Goal: Task Accomplishment & Management: Use online tool/utility

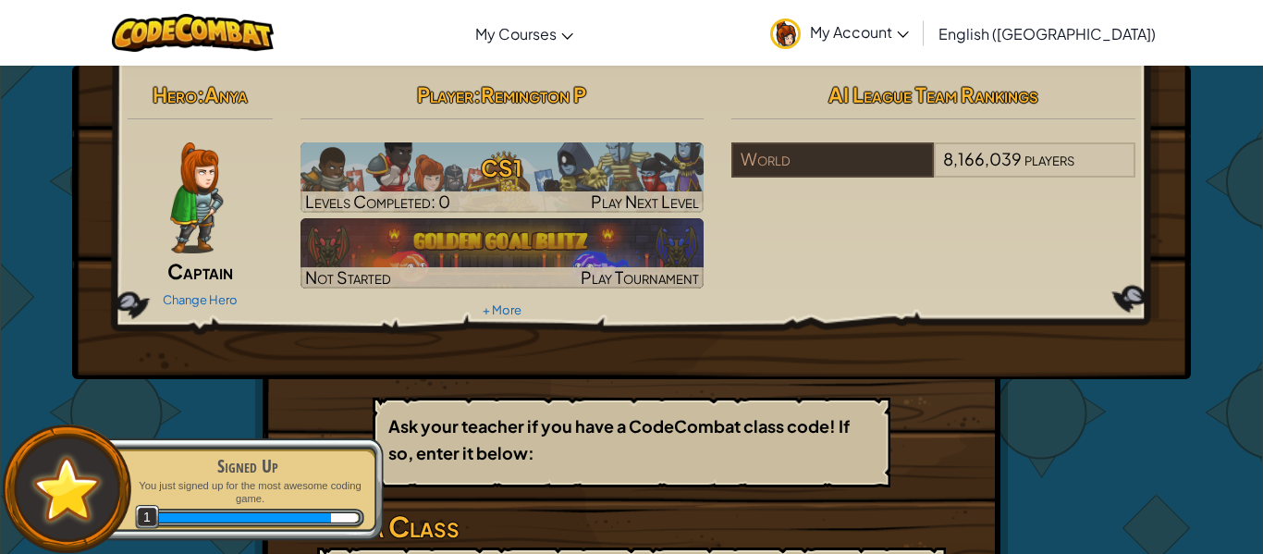
scroll to position [2, 0]
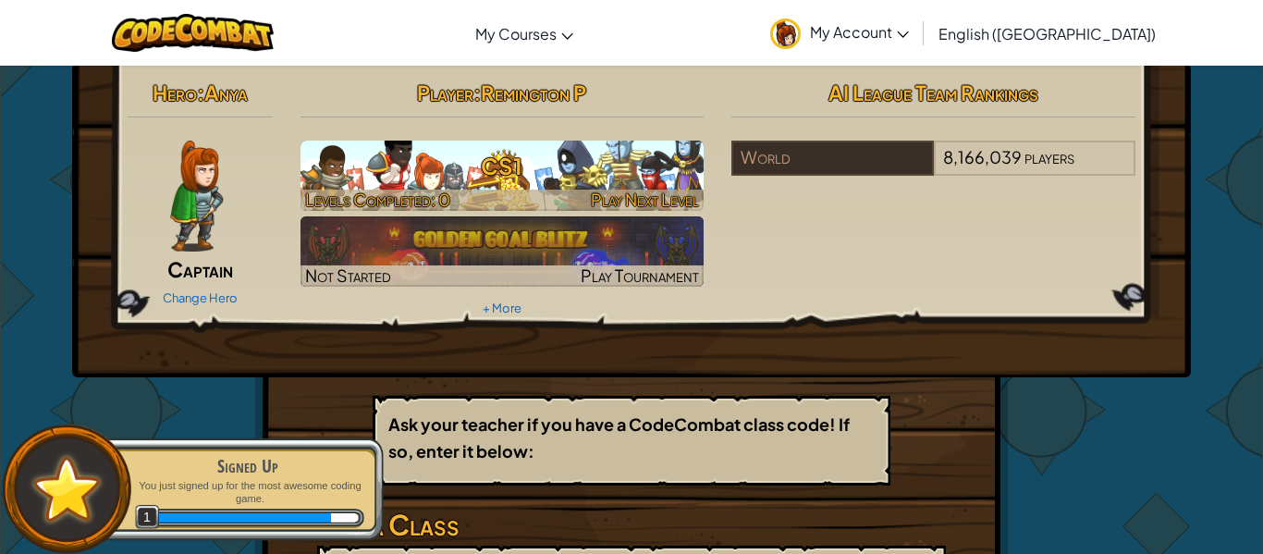
click at [552, 166] on h3 "CS1" at bounding box center [503, 166] width 404 height 42
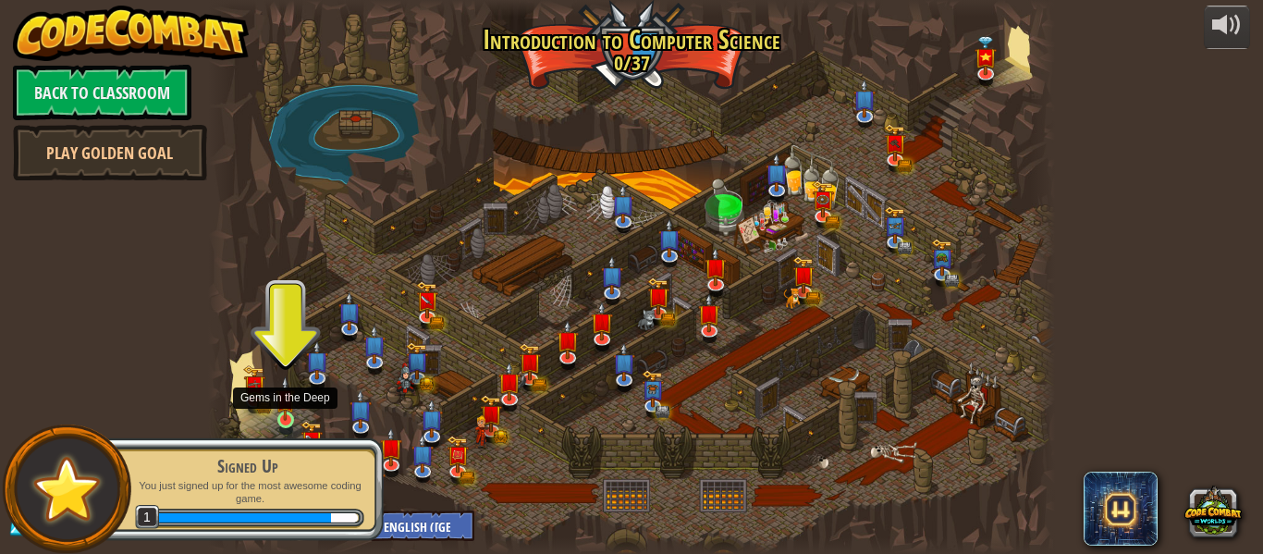
click at [281, 413] on img at bounding box center [285, 398] width 19 height 44
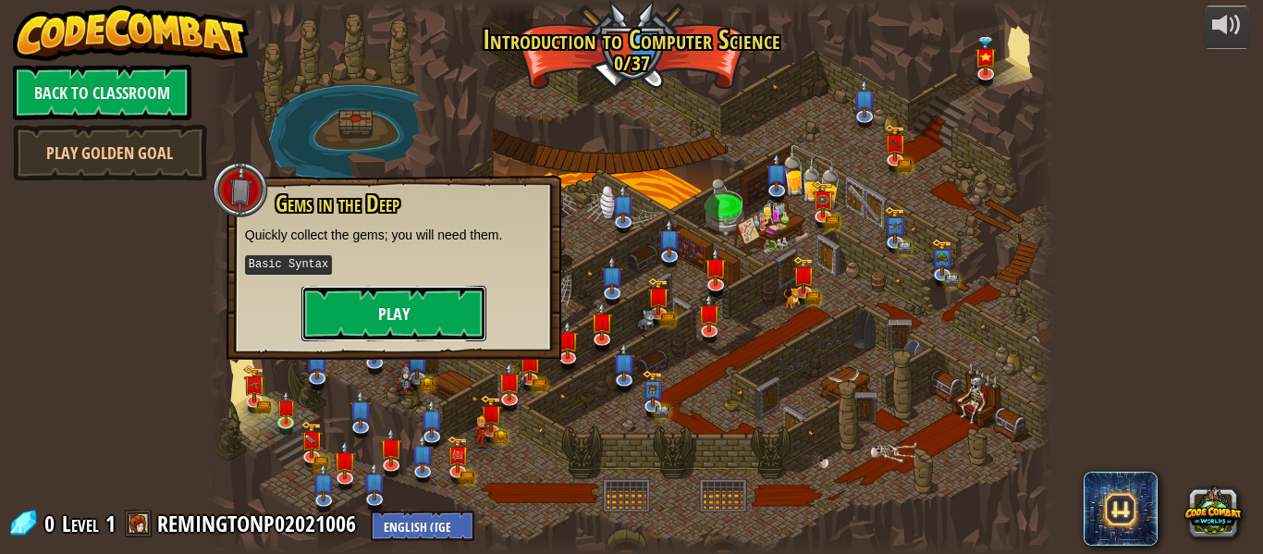
click at [402, 311] on button "Play" at bounding box center [393, 313] width 185 height 55
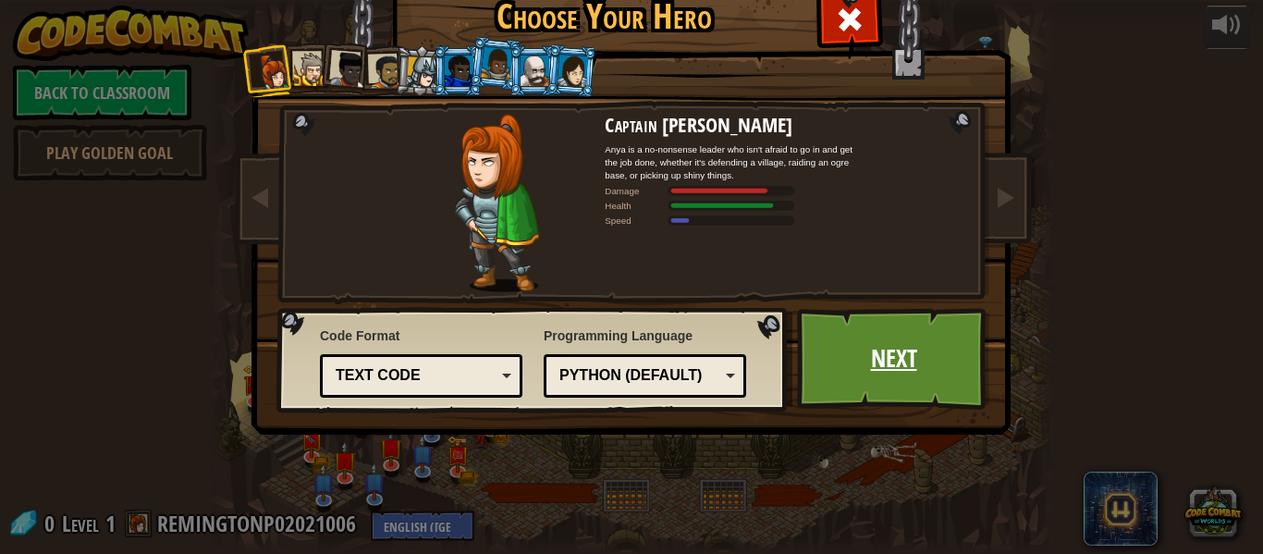
click at [851, 347] on link "Next" at bounding box center [893, 359] width 193 height 102
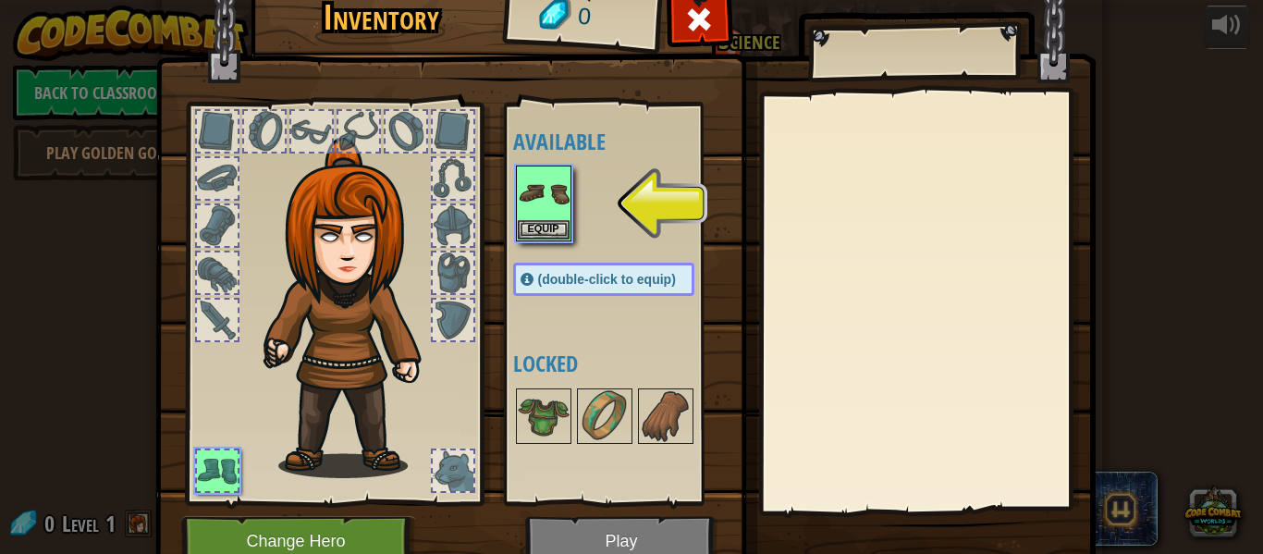
scroll to position [84, 0]
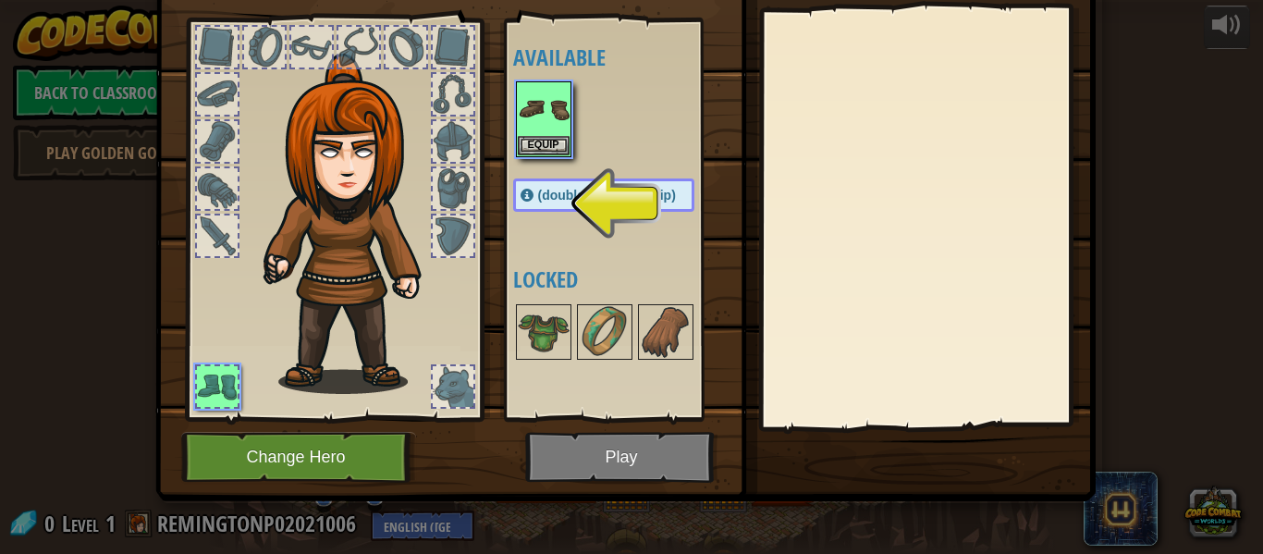
click at [594, 199] on span "(double-click to equip)" at bounding box center [607, 195] width 138 height 15
click at [599, 199] on span "(double-click to equip)" at bounding box center [607, 195] width 138 height 15
click at [533, 202] on div "(double-click to equip)" at bounding box center [603, 194] width 181 height 33
click at [593, 453] on img at bounding box center [625, 165] width 941 height 671
click at [527, 211] on div "(double-click to equip)" at bounding box center [603, 194] width 181 height 33
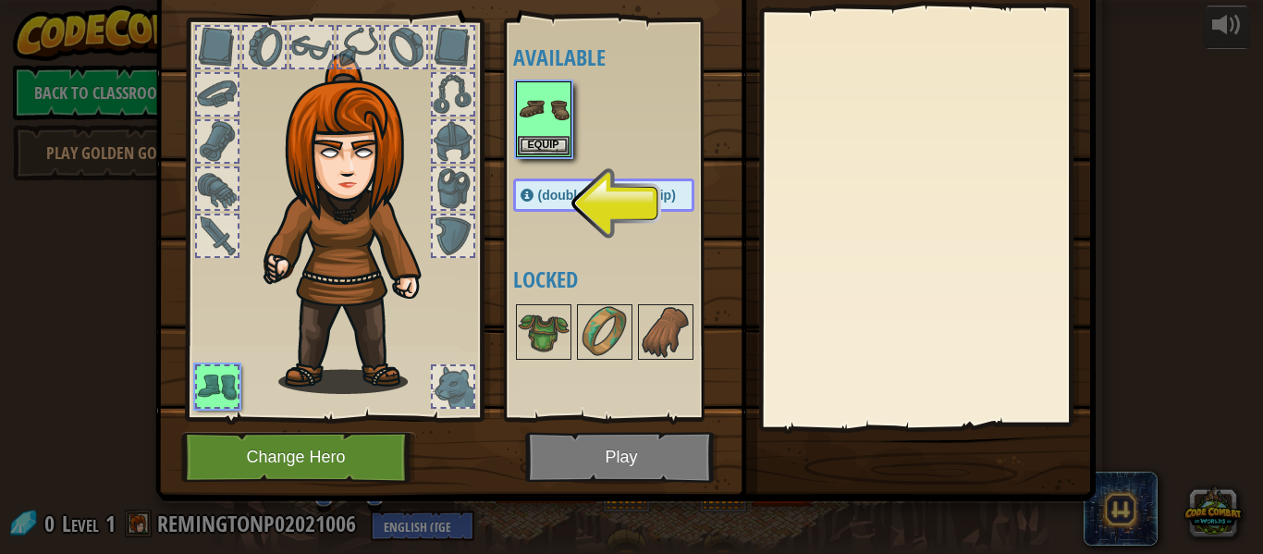
click at [552, 205] on div "(double-click to equip)" at bounding box center [603, 194] width 181 height 33
click at [647, 214] on div "Available Equip (double-click to equip) Locked" at bounding box center [622, 220] width 218 height 386
click at [479, 227] on div at bounding box center [333, 214] width 305 height 416
click at [473, 234] on div at bounding box center [453, 236] width 44 height 44
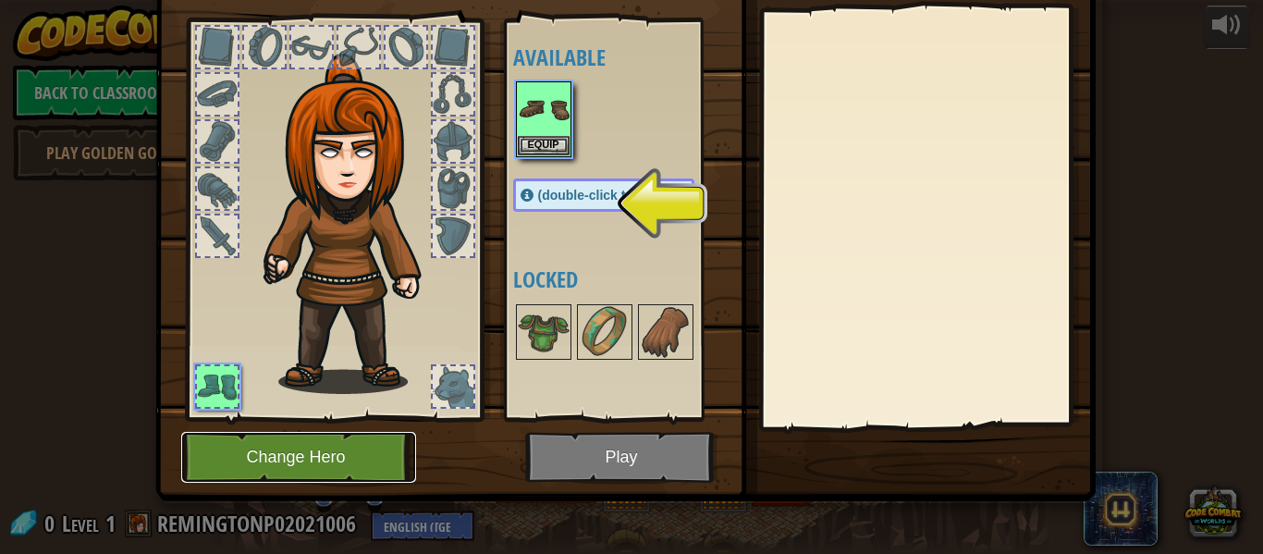
click at [287, 461] on button "Change Hero" at bounding box center [298, 457] width 235 height 51
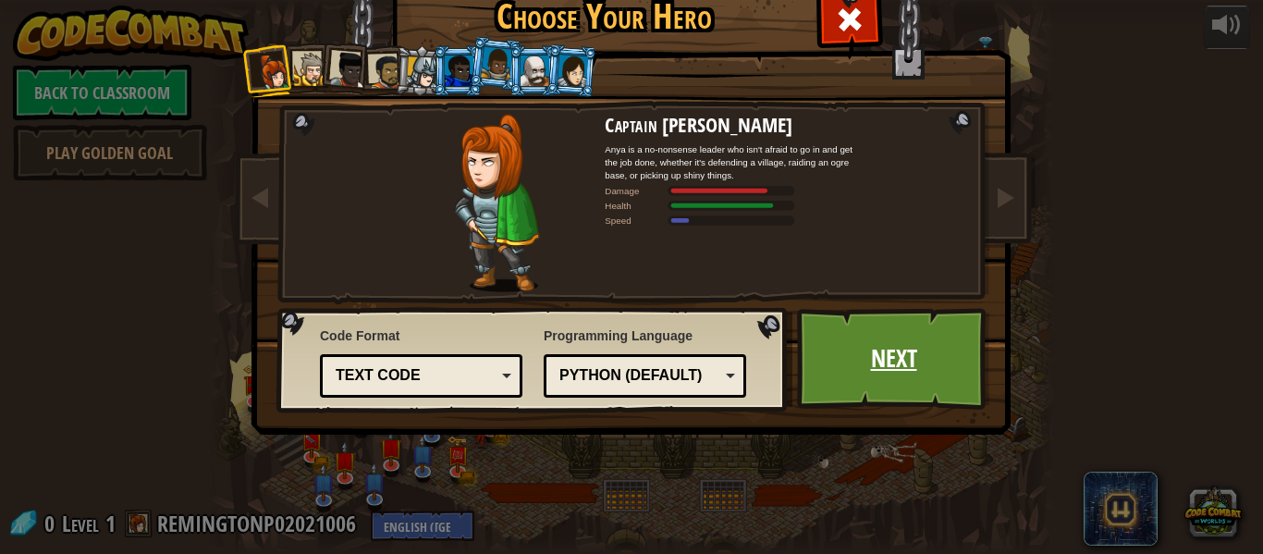
click at [859, 377] on link "Next" at bounding box center [893, 359] width 193 height 102
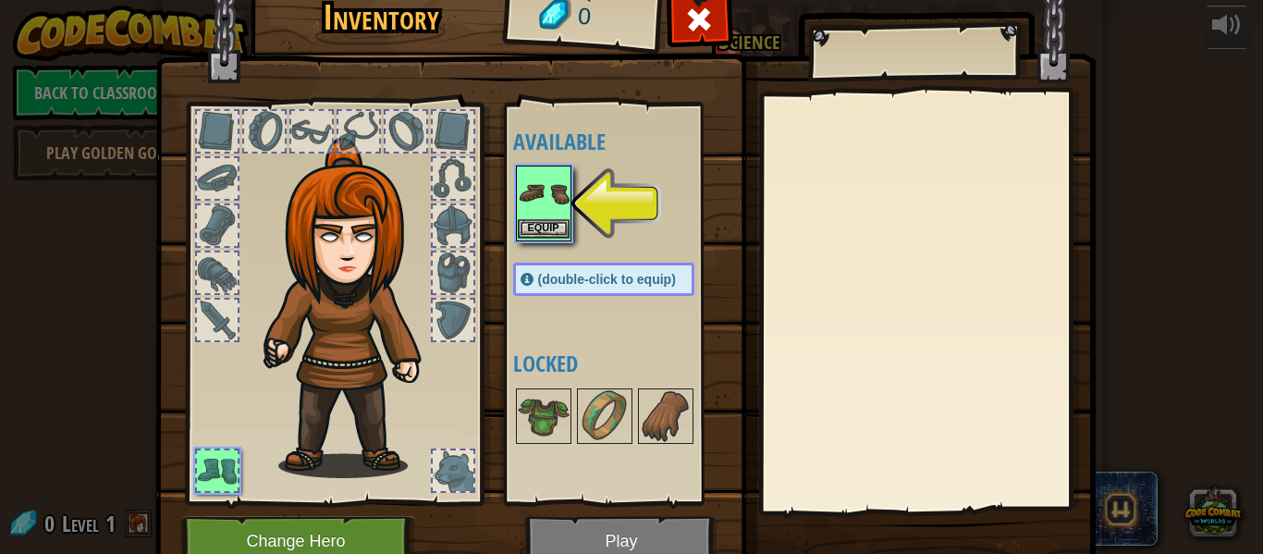
click at [549, 180] on img at bounding box center [544, 193] width 52 height 52
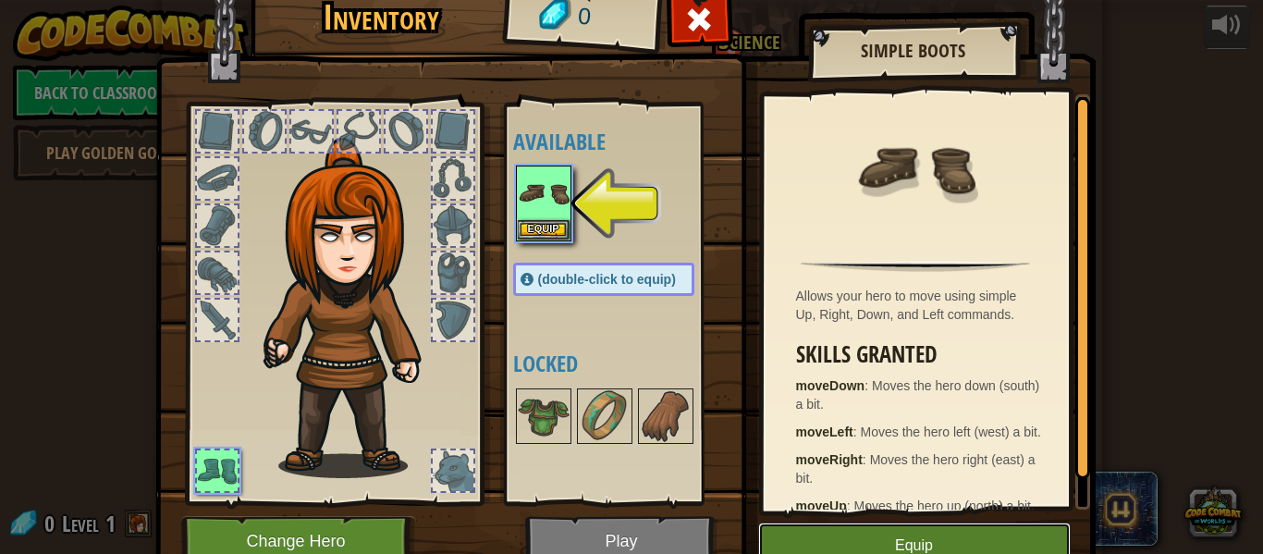
click at [858, 536] on button "Equip" at bounding box center [914, 546] width 313 height 46
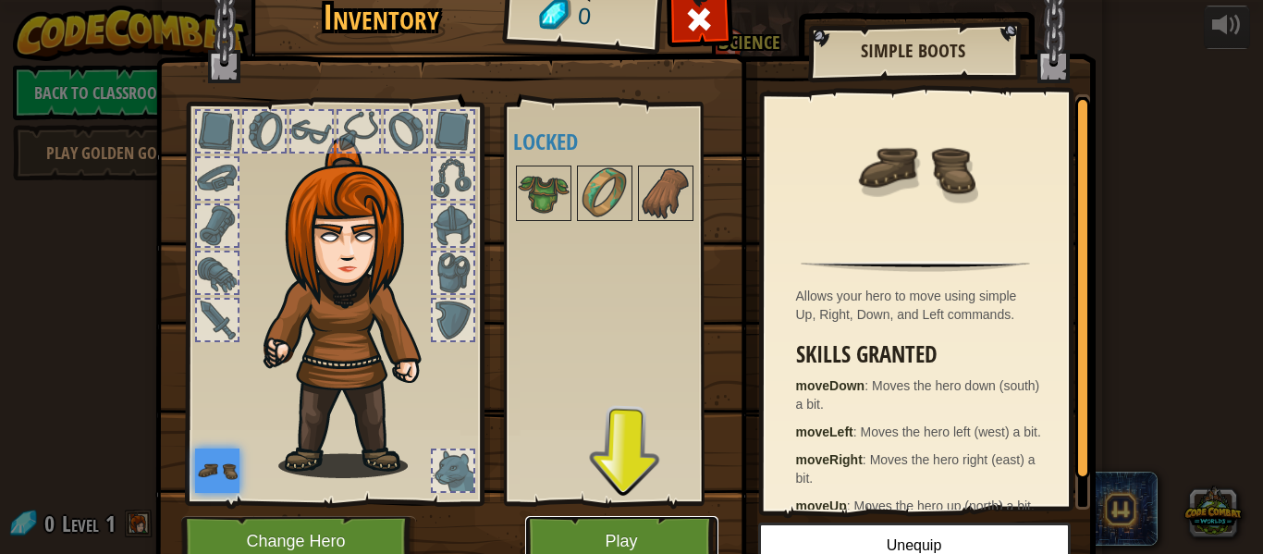
click at [651, 536] on button "Play" at bounding box center [621, 541] width 193 height 51
